Goal: Task Accomplishment & Management: Use online tool/utility

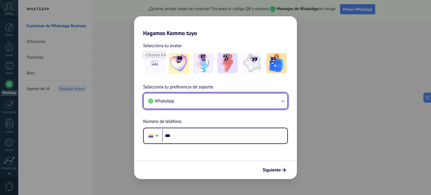
click at [185, 102] on button "WhatsApp" at bounding box center [216, 100] width 144 height 15
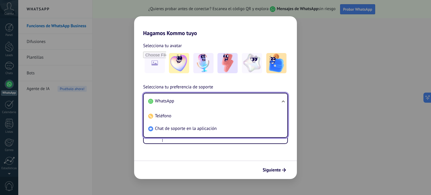
click at [185, 102] on li "WhatsApp" at bounding box center [214, 101] width 137 height 13
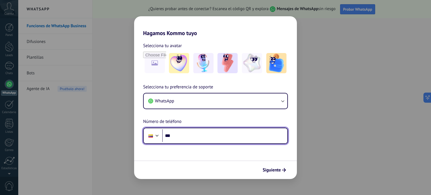
click at [184, 139] on input "***" at bounding box center [224, 135] width 125 height 13
type input "**********"
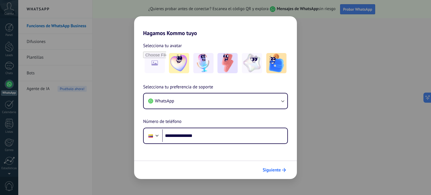
click at [268, 170] on span "Siguiente" at bounding box center [272, 170] width 18 height 4
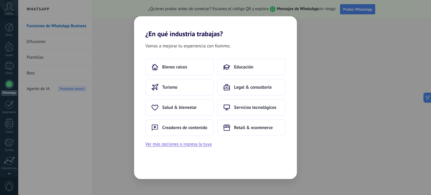
drag, startPoint x: 195, startPoint y: 148, endPoint x: 232, endPoint y: 147, distance: 36.5
click at [232, 147] on div "Bienes raíces Educación Turismo Legal & consultoría Salud & bienestar Servicios…" at bounding box center [215, 103] width 163 height 89
click at [204, 143] on button "Ver más opciones o ingresa la tuya" at bounding box center [178, 144] width 66 height 7
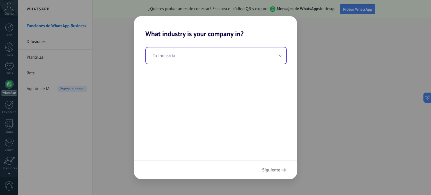
click at [222, 58] on input "text" at bounding box center [216, 55] width 140 height 16
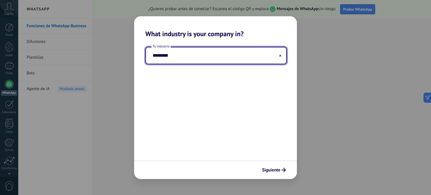
drag, startPoint x: 156, startPoint y: 56, endPoint x: 153, endPoint y: 56, distance: 3.1
click at [153, 56] on input "*********" at bounding box center [216, 55] width 140 height 16
type input "*********"
click at [274, 171] on span "Siguiente" at bounding box center [271, 170] width 18 height 4
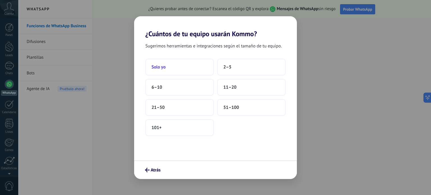
click at [182, 66] on button "Solo yo" at bounding box center [179, 67] width 68 height 17
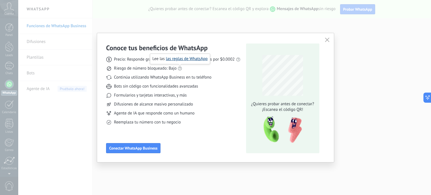
click at [187, 59] on link "las reglas de WhatsApp" at bounding box center [187, 58] width 42 height 5
click at [328, 41] on icon "button" at bounding box center [327, 40] width 4 height 4
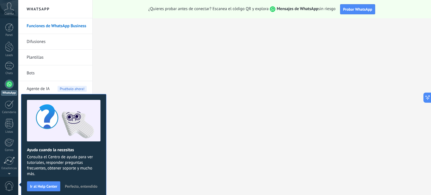
click at [39, 57] on link "Plantillas" at bounding box center [57, 58] width 60 height 16
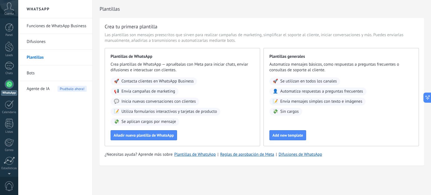
click at [38, 45] on link "Difusiones" at bounding box center [57, 42] width 60 height 16
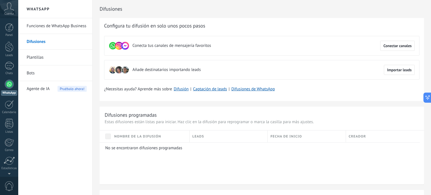
click at [33, 76] on link "Bots" at bounding box center [57, 73] width 60 height 16
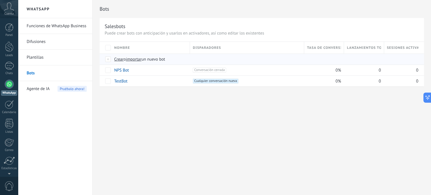
click at [119, 60] on span "Crear" at bounding box center [119, 59] width 10 height 5
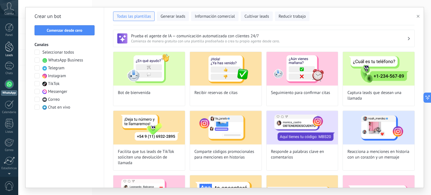
click at [6, 51] on div at bounding box center [9, 47] width 8 height 10
